Goal: Find specific page/section: Find specific page/section

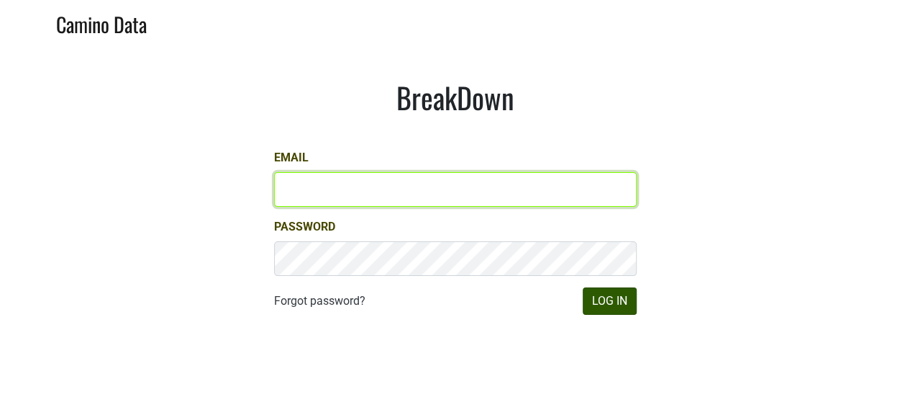
type input "aar@natterjack.com"
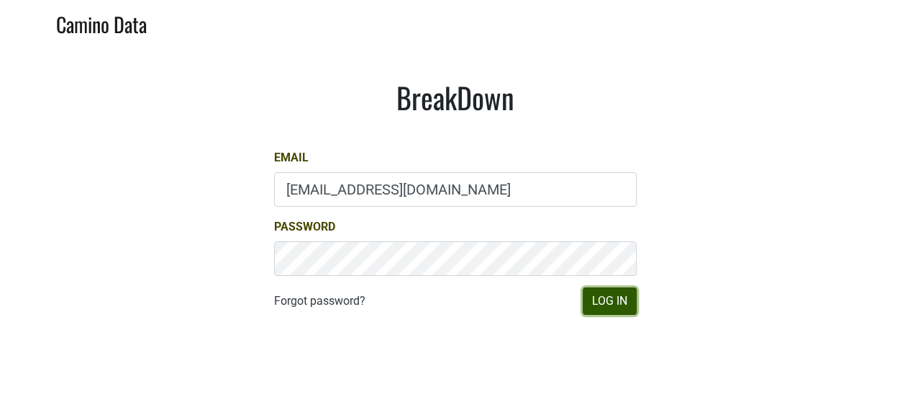
click at [602, 302] on button "Log In" at bounding box center [610, 300] width 54 height 27
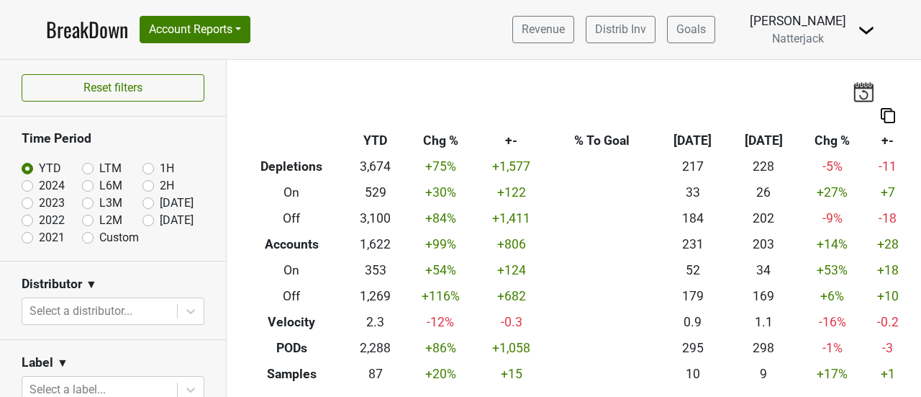
drag, startPoint x: 921, startPoint y: 145, endPoint x: 921, endPoint y: 107, distance: 38.1
click at [921, 107] on div "Filters Breakdown Type YTD Chg % +- % To Goal Sep ‘[DATE] Chg % +- Depletions 3…" at bounding box center [574, 228] width 695 height 337
click at [245, 27] on button "Account Reports" at bounding box center [195, 29] width 111 height 27
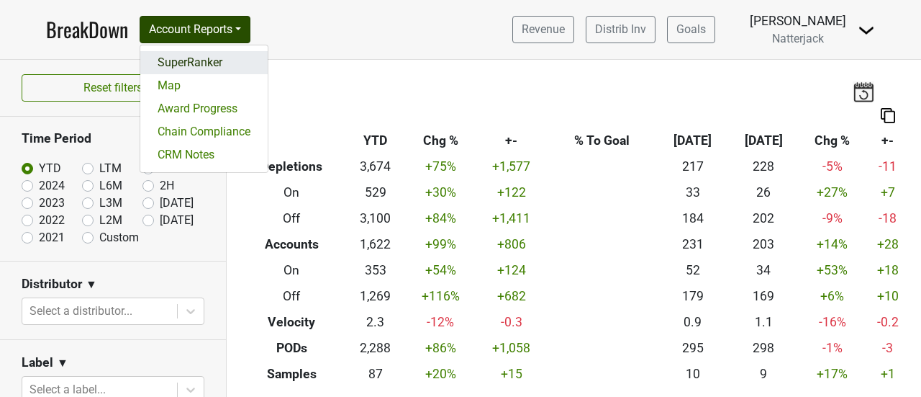
click at [238, 62] on link "SuperRanker" at bounding box center [203, 62] width 127 height 23
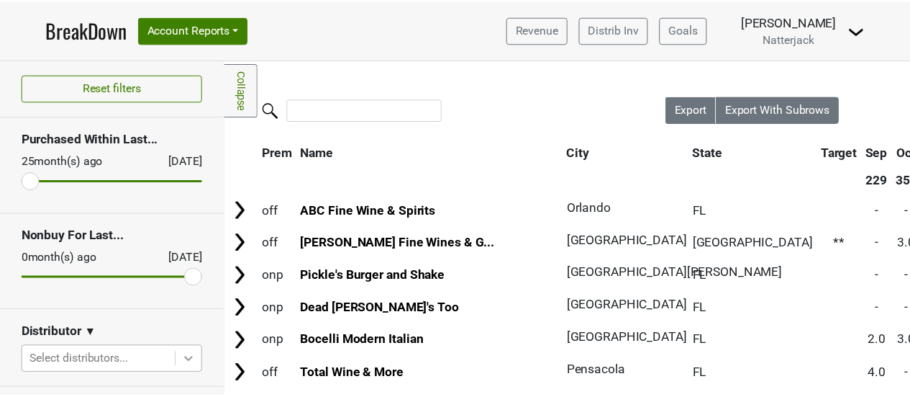
scroll to position [197, 0]
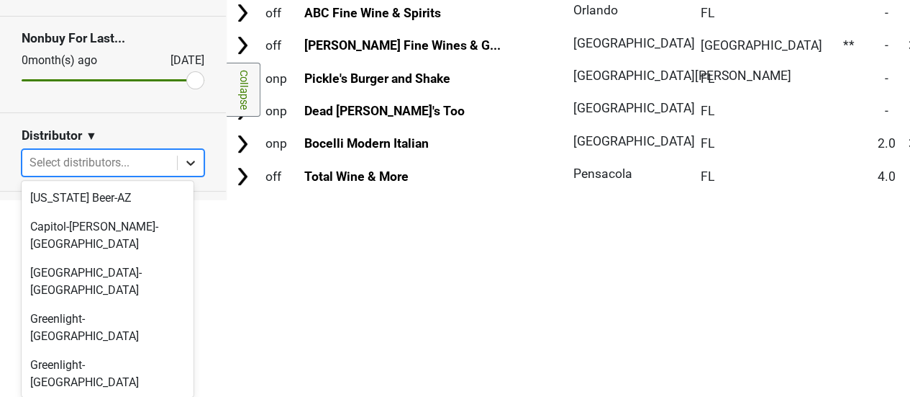
click at [177, 199] on body "BreakDown Account Reports SuperRanker Map Award Progress Chain Compliance CRM N…" at bounding box center [455, 1] width 910 height 397
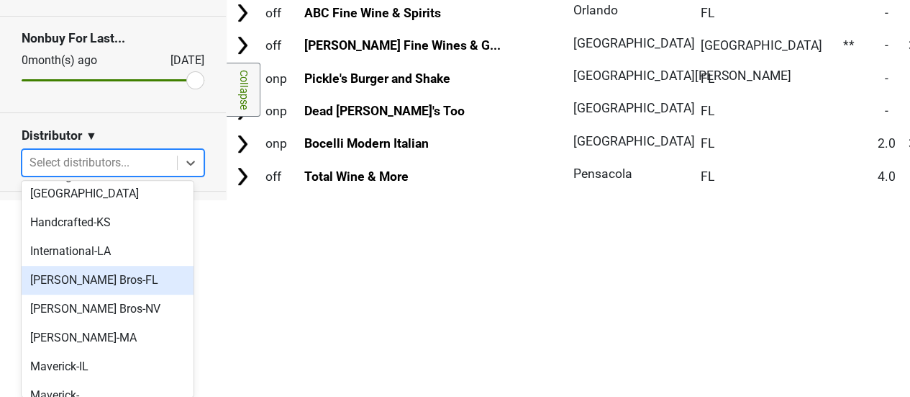
click at [145, 266] on div "[PERSON_NAME] Bros-FL" at bounding box center [108, 280] width 172 height 29
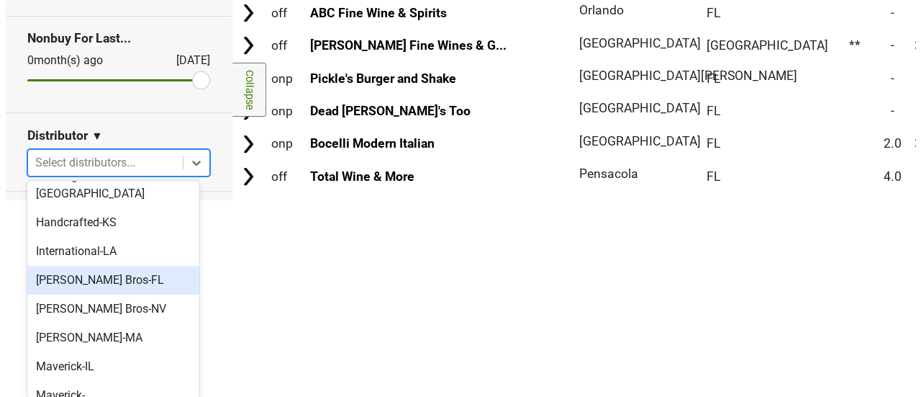
scroll to position [0, 0]
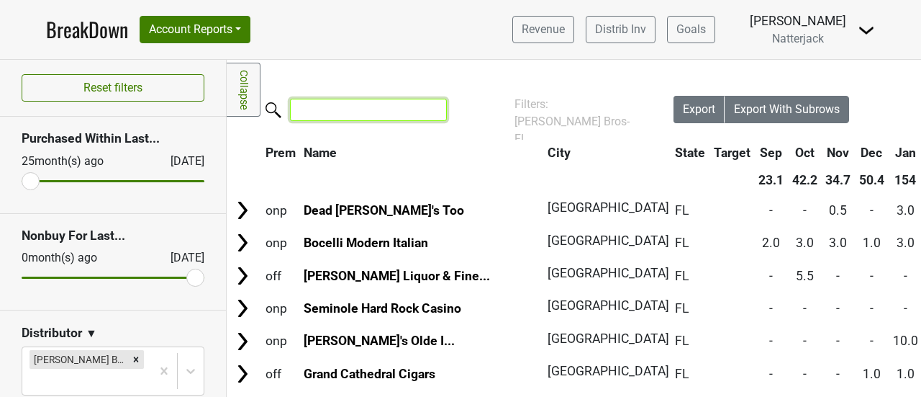
click at [352, 118] on input "search" at bounding box center [368, 110] width 157 height 22
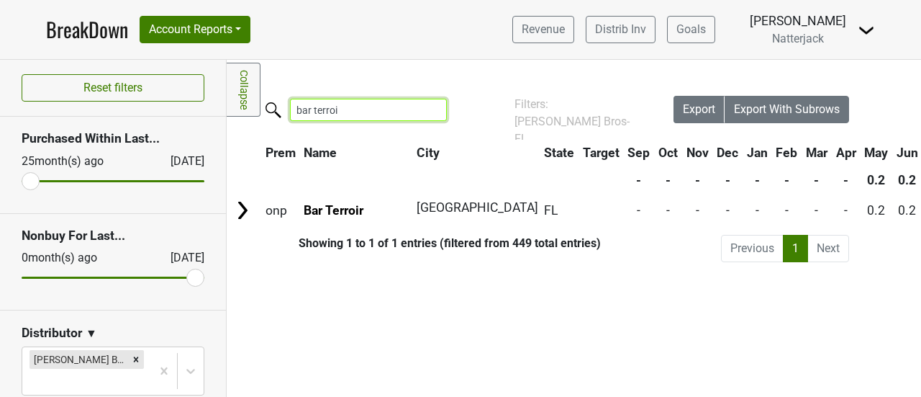
type input "bar terroir"
click at [430, 111] on input "bar terroir" at bounding box center [368, 110] width 157 height 22
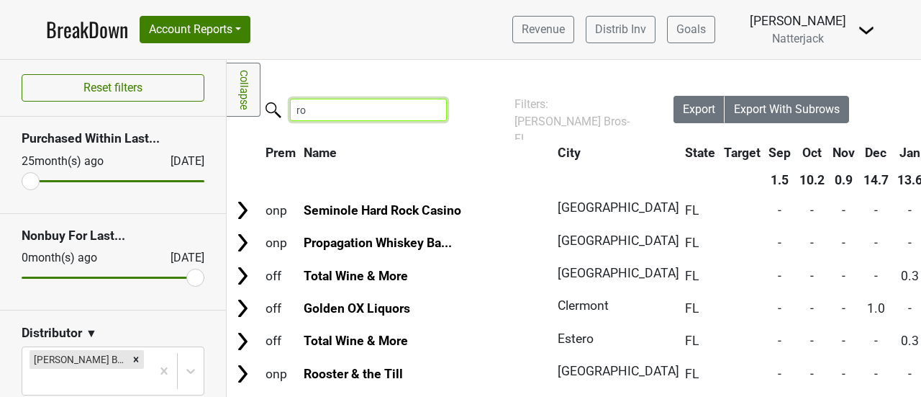
type input "r"
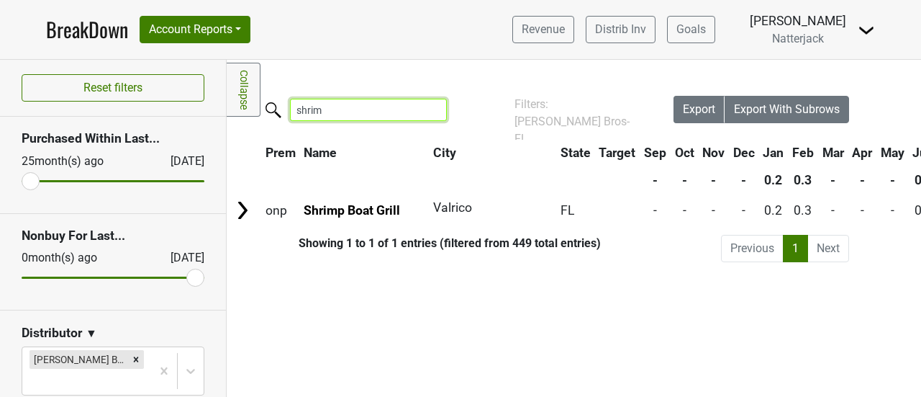
type input "shrimp"
click at [430, 110] on input "shrimp" at bounding box center [368, 110] width 157 height 22
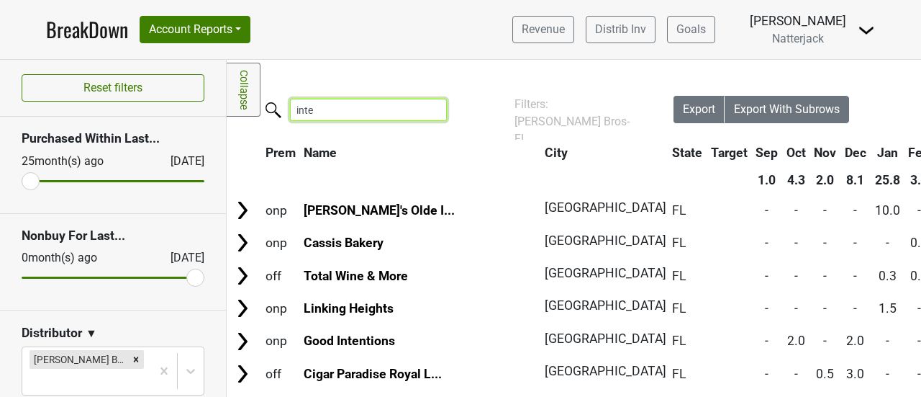
type input "inter"
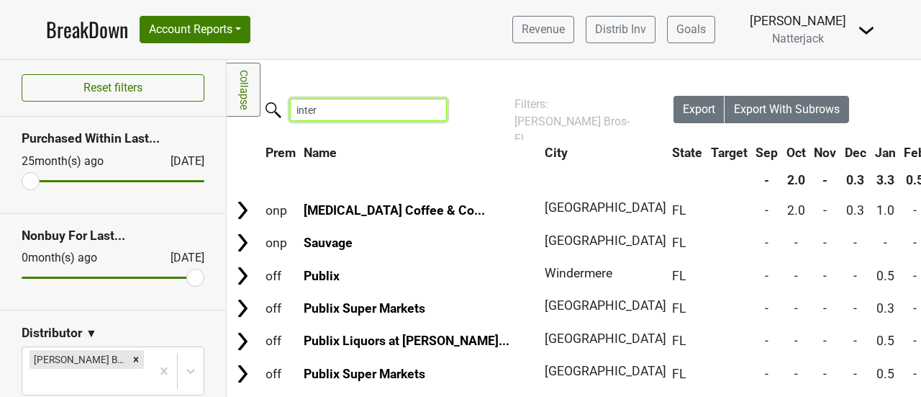
click at [430, 112] on input "inter" at bounding box center [368, 110] width 157 height 22
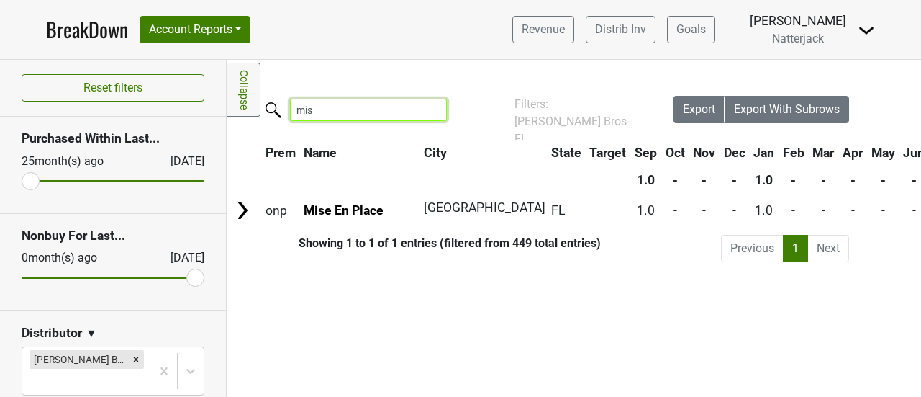
type input "mise"
click at [428, 111] on input "mise" at bounding box center [368, 110] width 157 height 22
type input "bar mezzo"
click at [424, 111] on input "bar mezzo" at bounding box center [368, 110] width 157 height 22
click at [429, 109] on input "bar mezzo" at bounding box center [368, 110] width 157 height 22
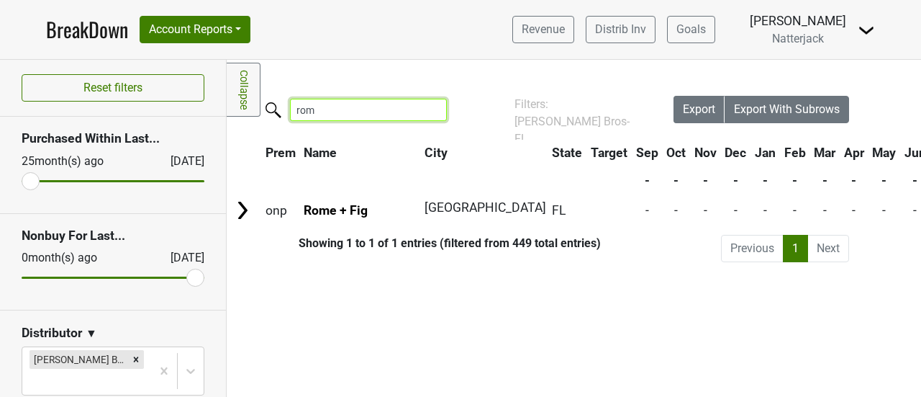
type input "[GEOGRAPHIC_DATA]"
click at [430, 110] on input "[GEOGRAPHIC_DATA]" at bounding box center [368, 110] width 157 height 22
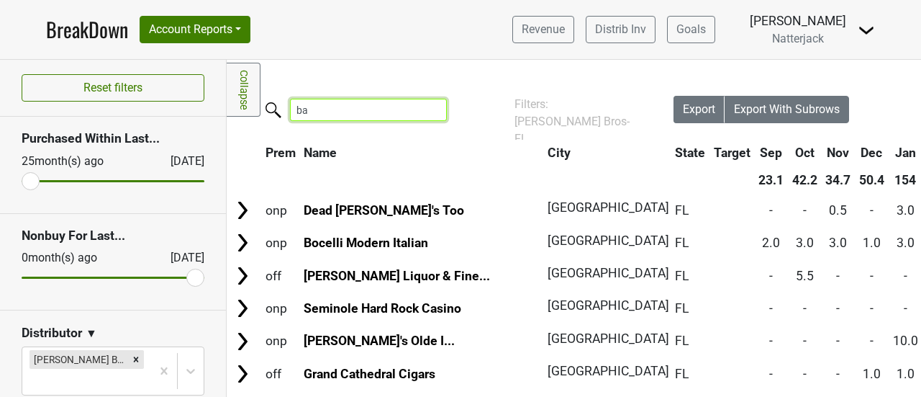
type input "bar"
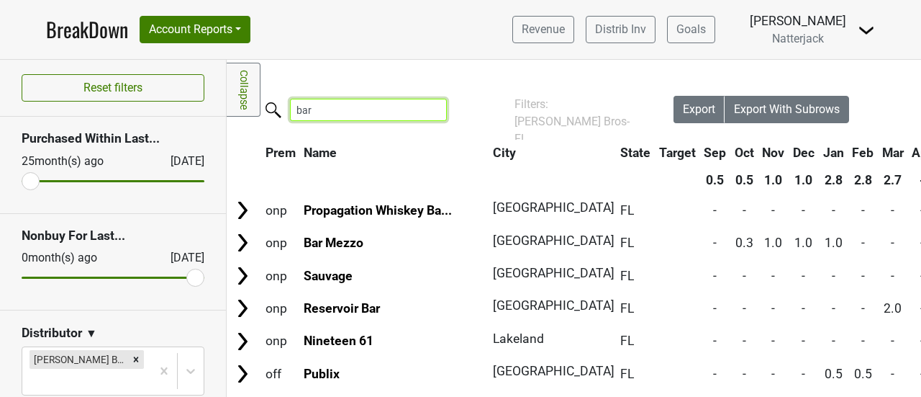
click at [435, 111] on input "bar" at bounding box center [368, 110] width 157 height 22
click at [426, 110] on input "bar" at bounding box center [368, 110] width 157 height 22
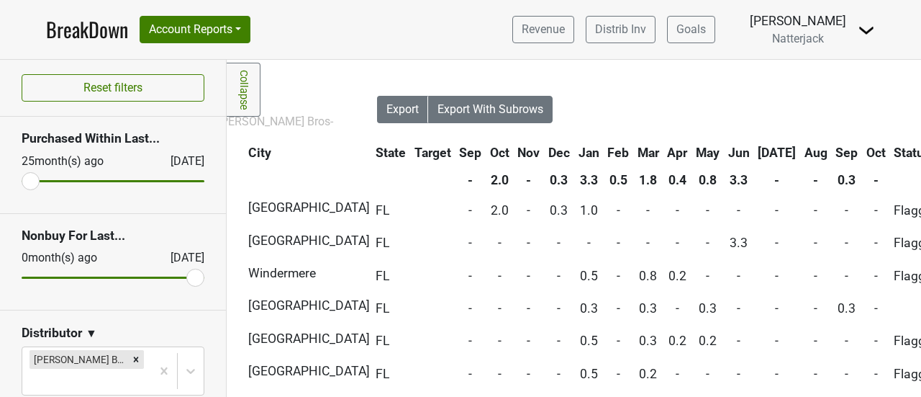
scroll to position [0, 302]
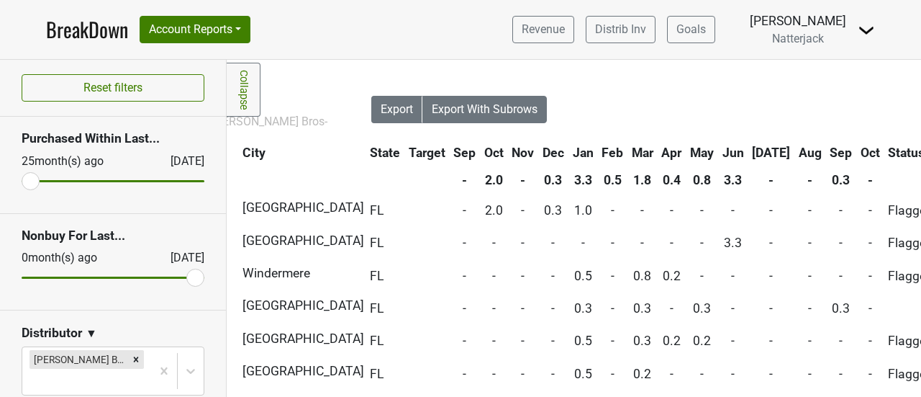
type input "inter"
